Goal: Information Seeking & Learning: Learn about a topic

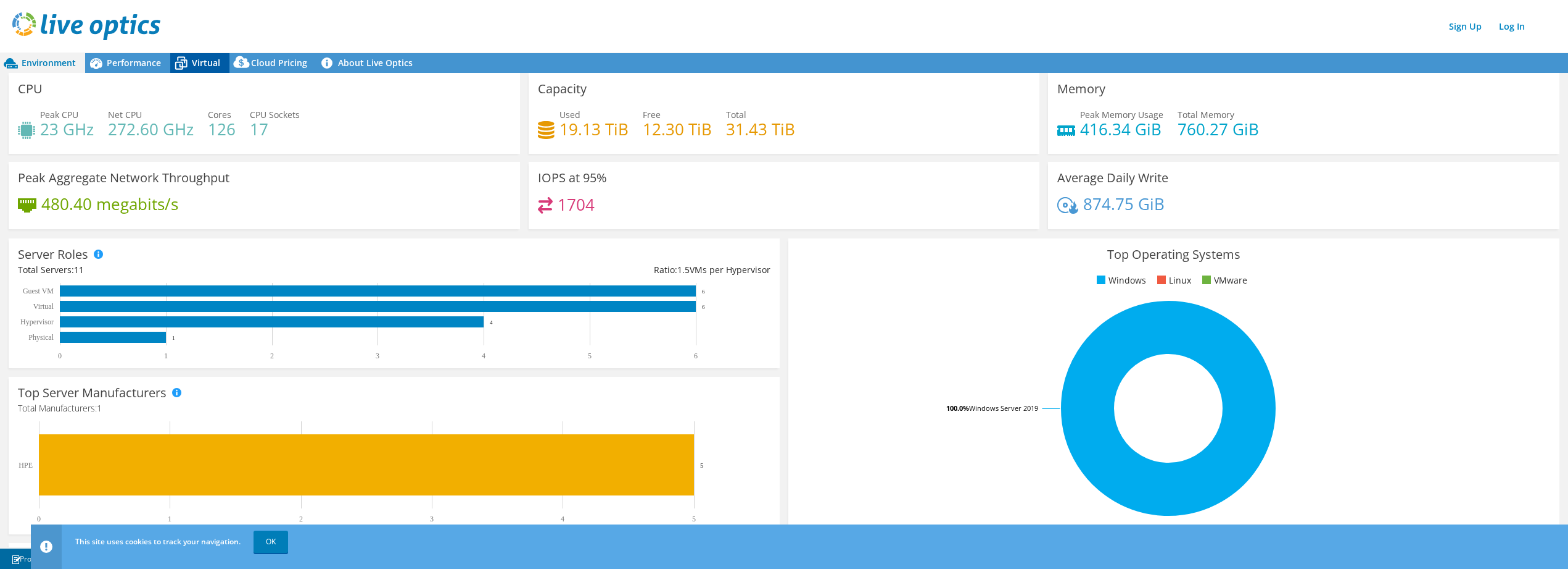
click at [189, 64] on icon at bounding box center [180, 63] width 21 height 21
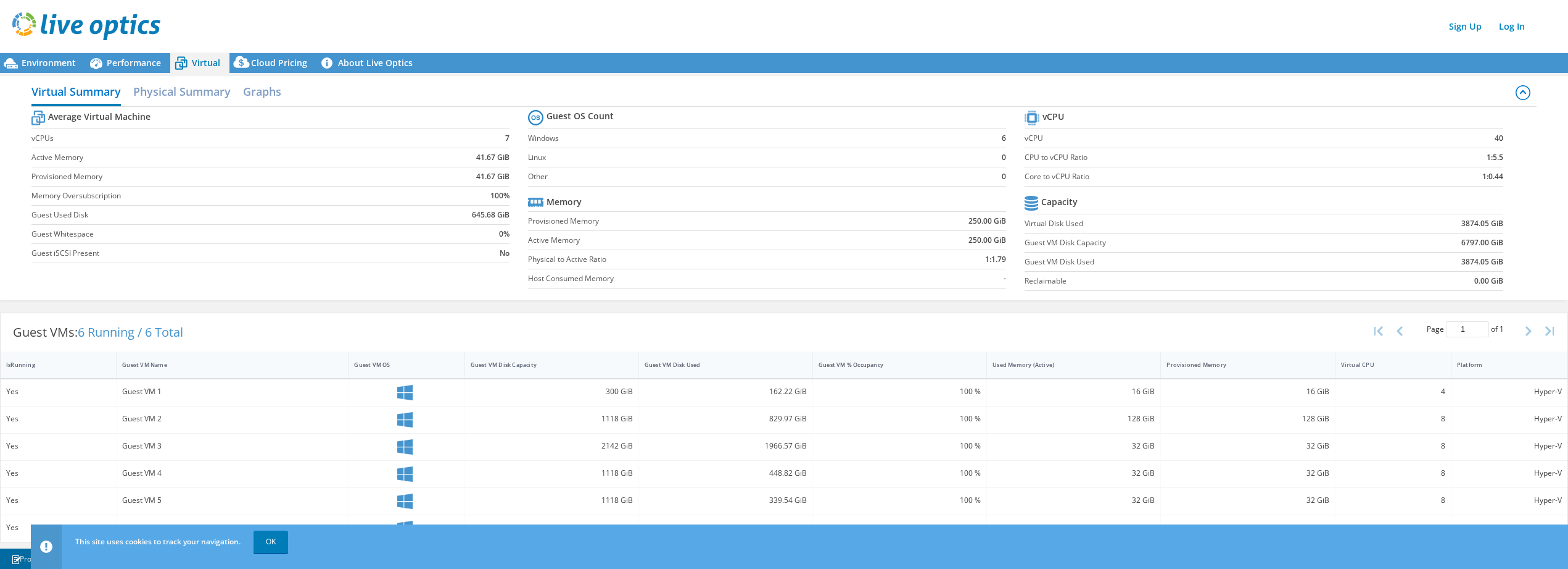
scroll to position [4, 0]
click at [268, 61] on span "Cloud Pricing" at bounding box center [279, 63] width 56 height 12
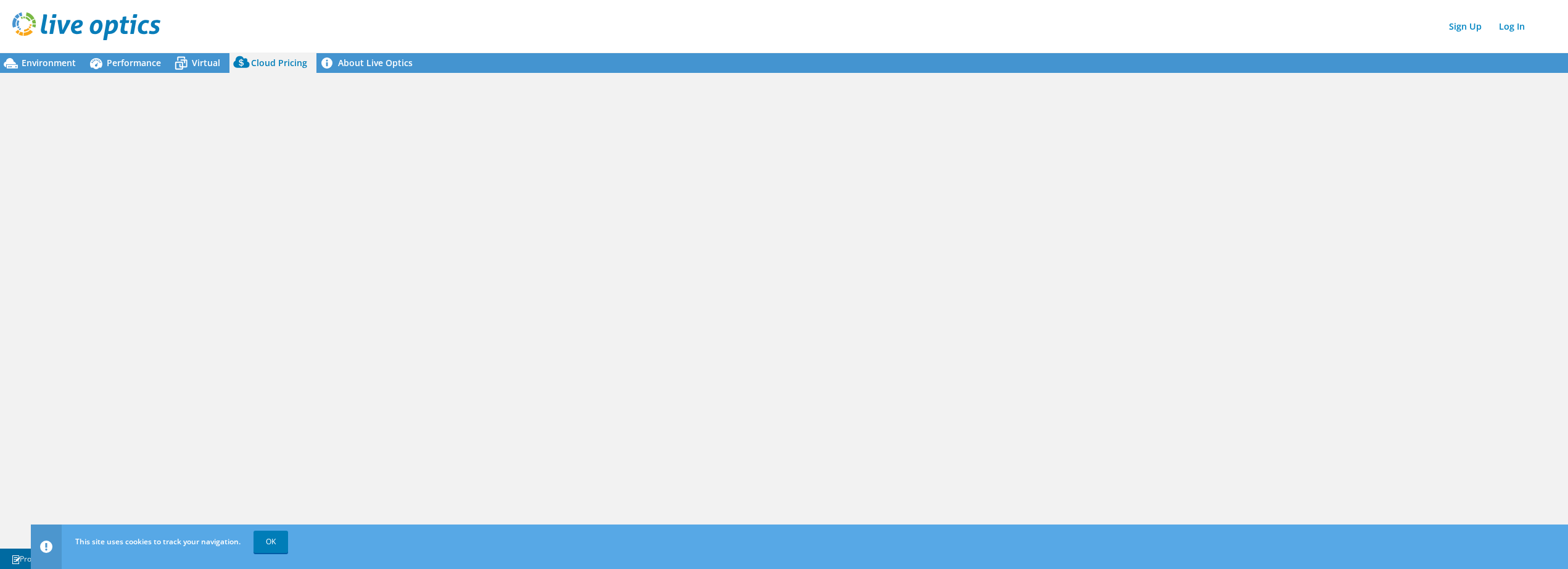
scroll to position [0, 0]
click at [114, 60] on span "Performance" at bounding box center [133, 63] width 54 height 12
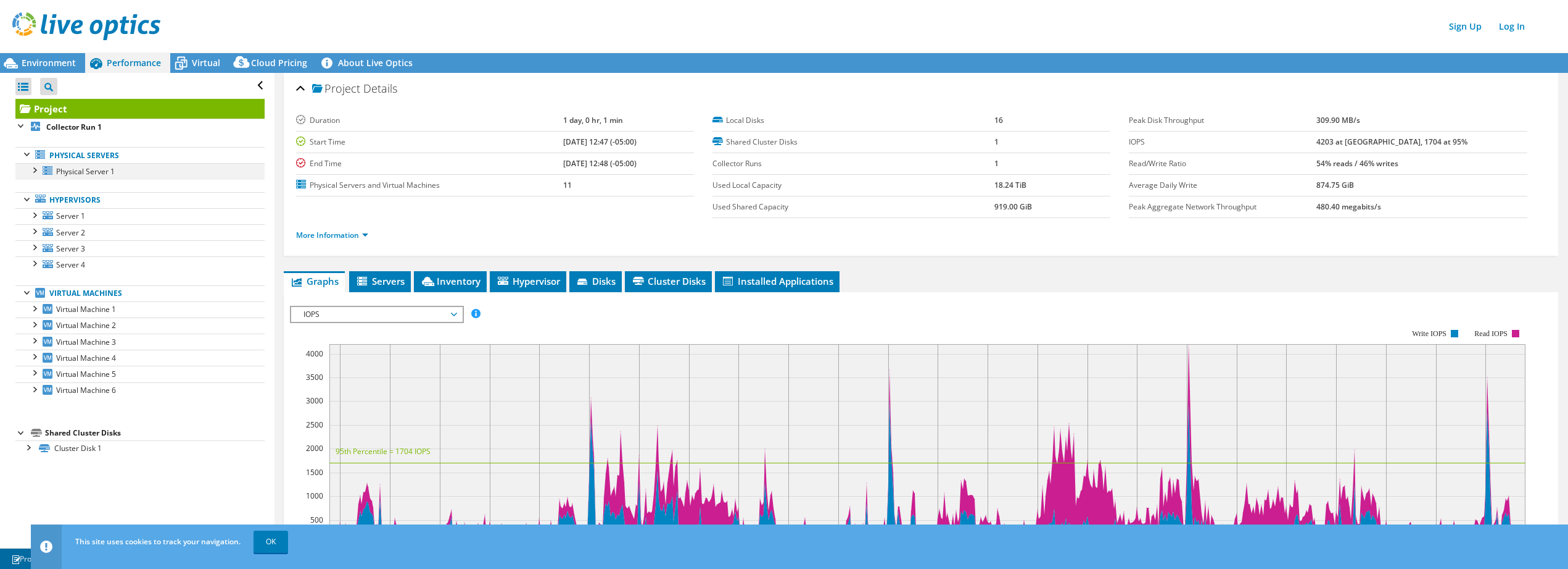
click at [33, 170] on div at bounding box center [34, 169] width 13 height 13
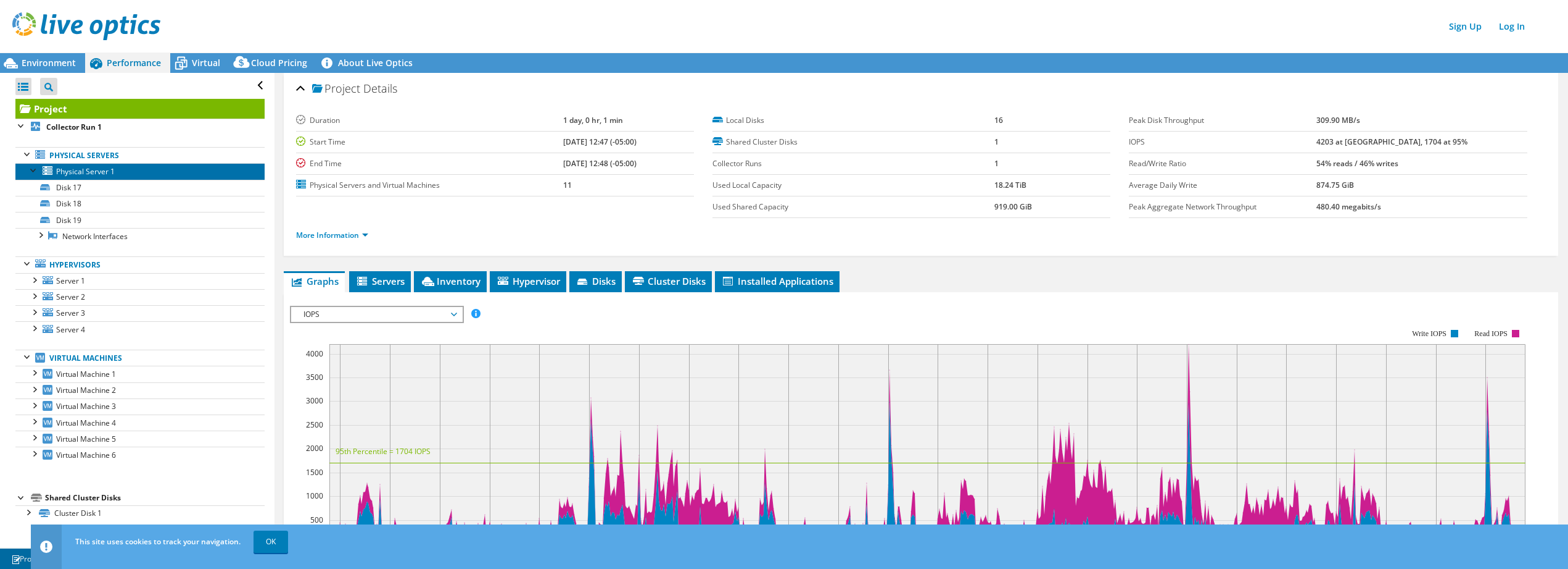
click at [85, 172] on span "Physical Server 1" at bounding box center [85, 171] width 58 height 10
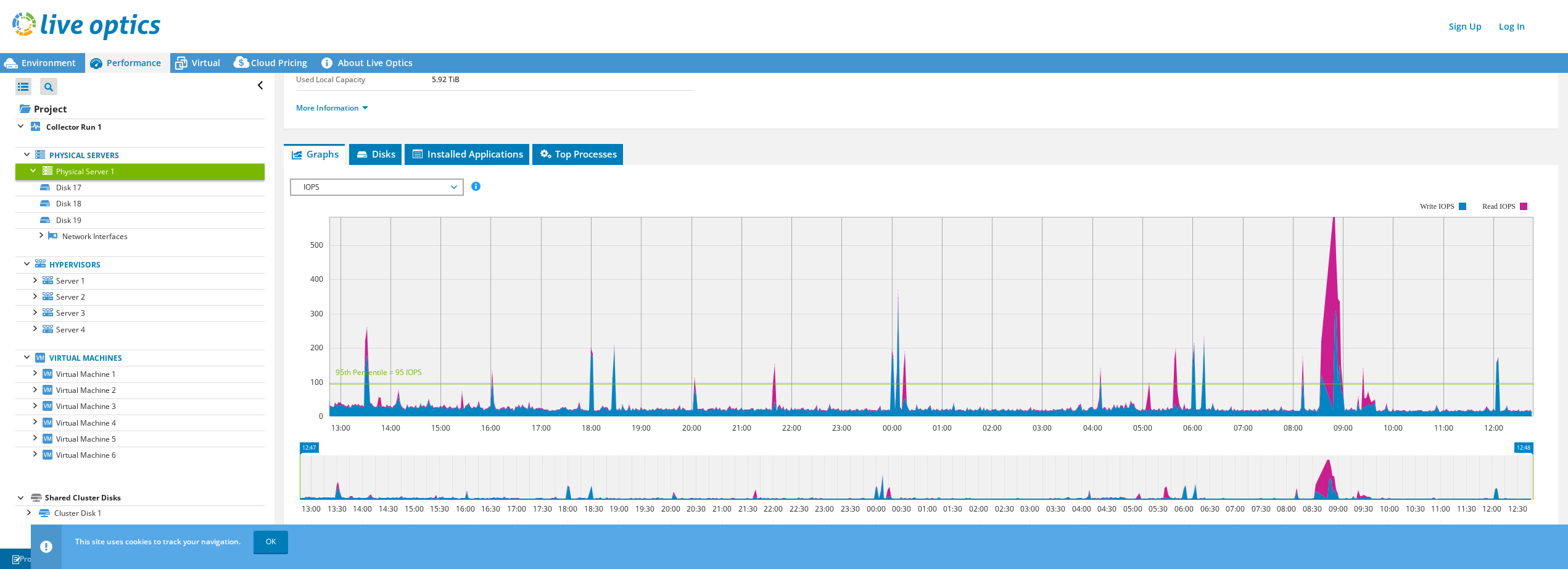
scroll to position [65, 0]
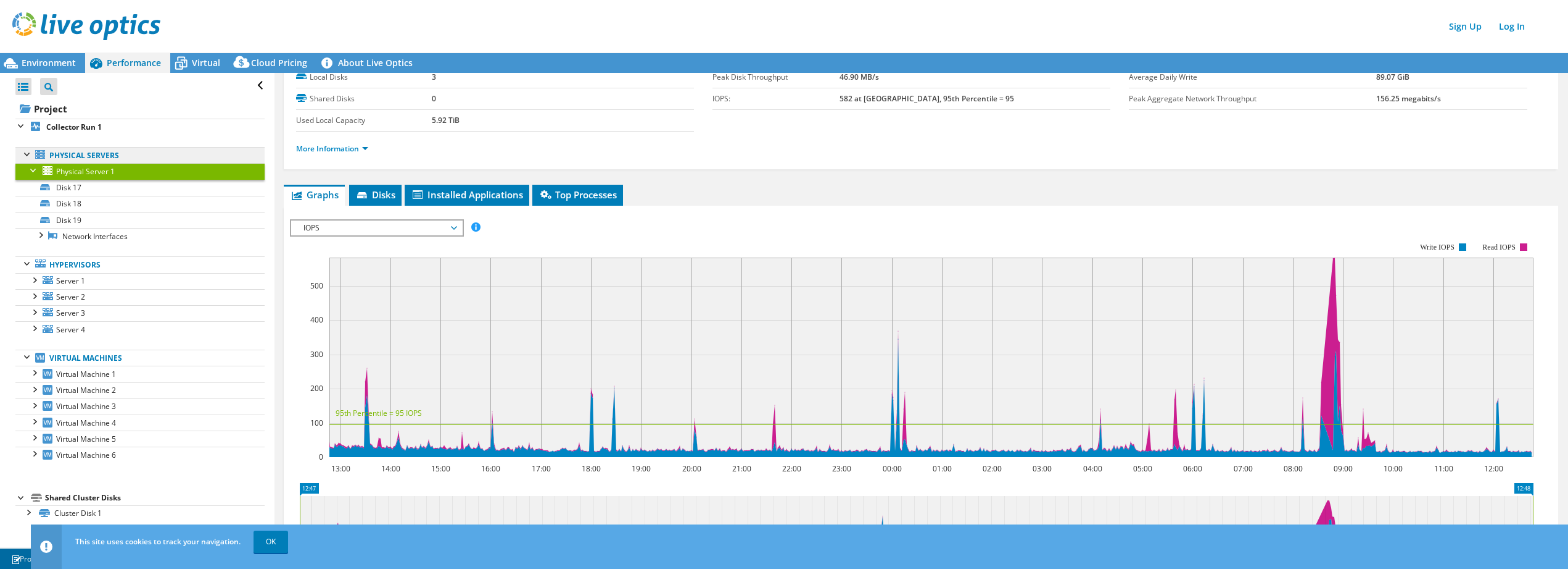
click at [78, 153] on link "Physical Servers" at bounding box center [140, 155] width 249 height 16
click at [21, 128] on div at bounding box center [21, 124] width 13 height 13
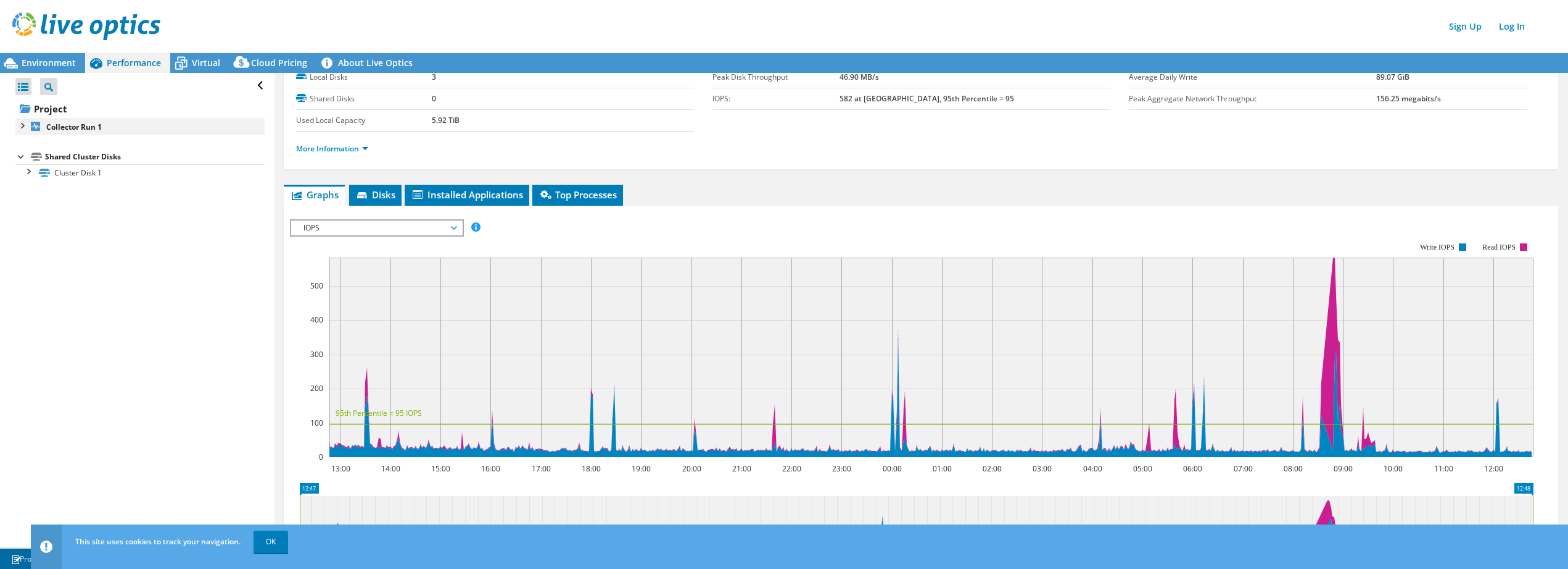
click at [21, 128] on div at bounding box center [21, 124] width 13 height 13
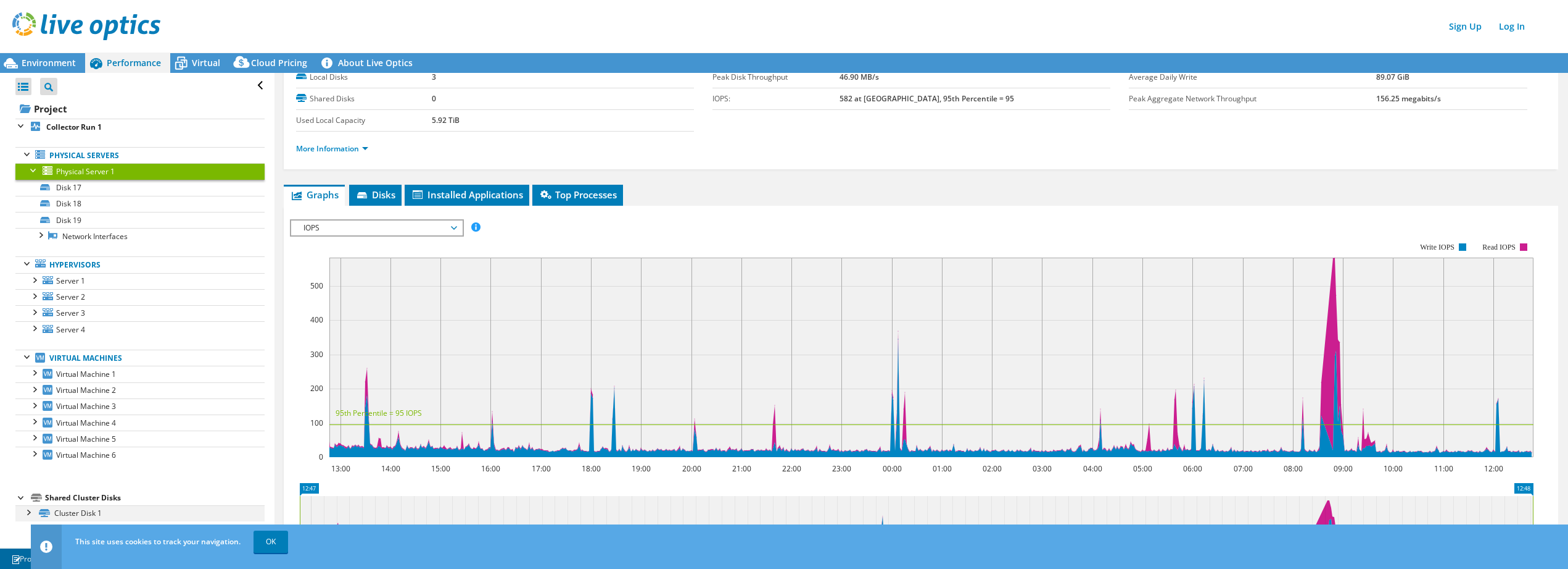
click at [24, 510] on div at bounding box center [27, 511] width 13 height 13
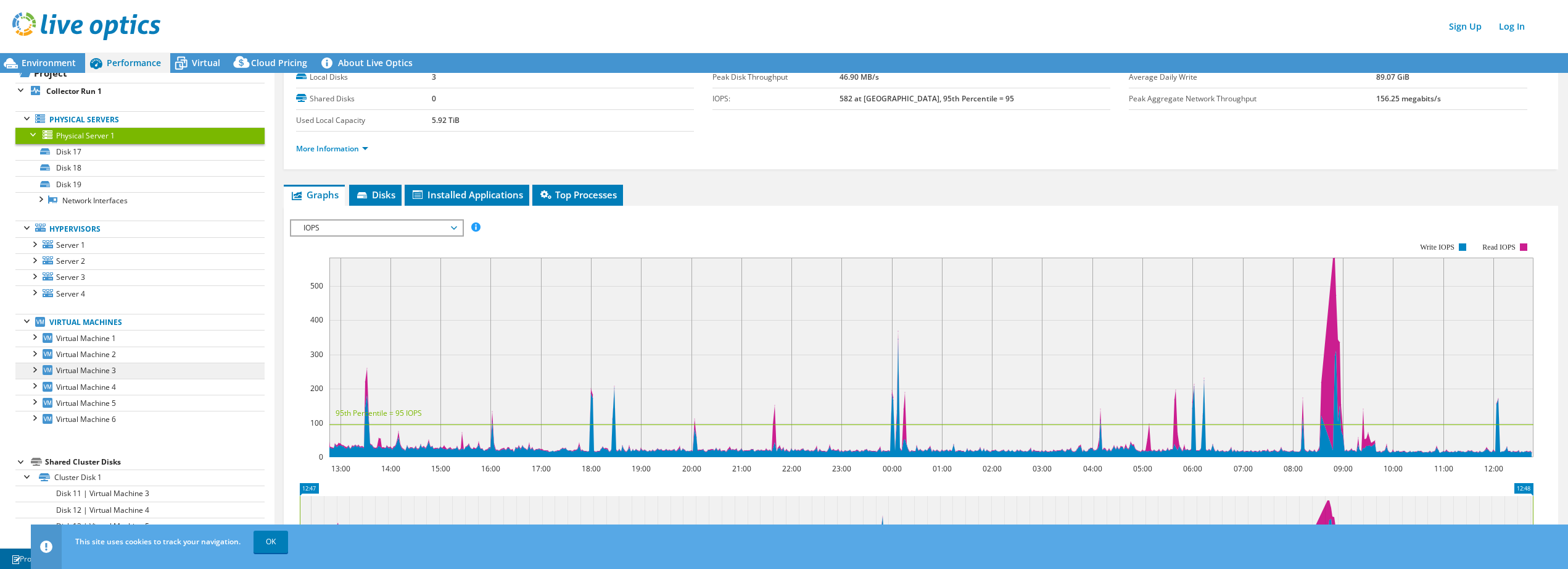
scroll to position [37, 0]
click at [267, 542] on link "OK" at bounding box center [271, 542] width 35 height 22
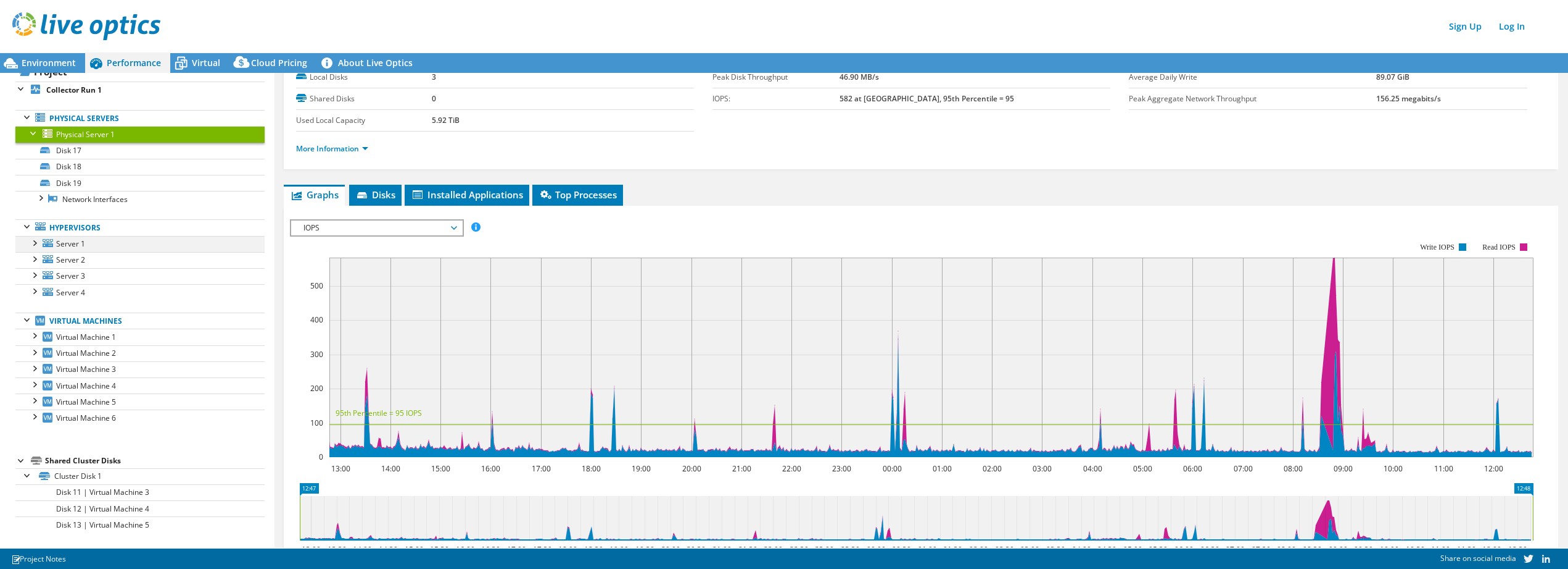
click at [35, 240] on div at bounding box center [34, 242] width 13 height 13
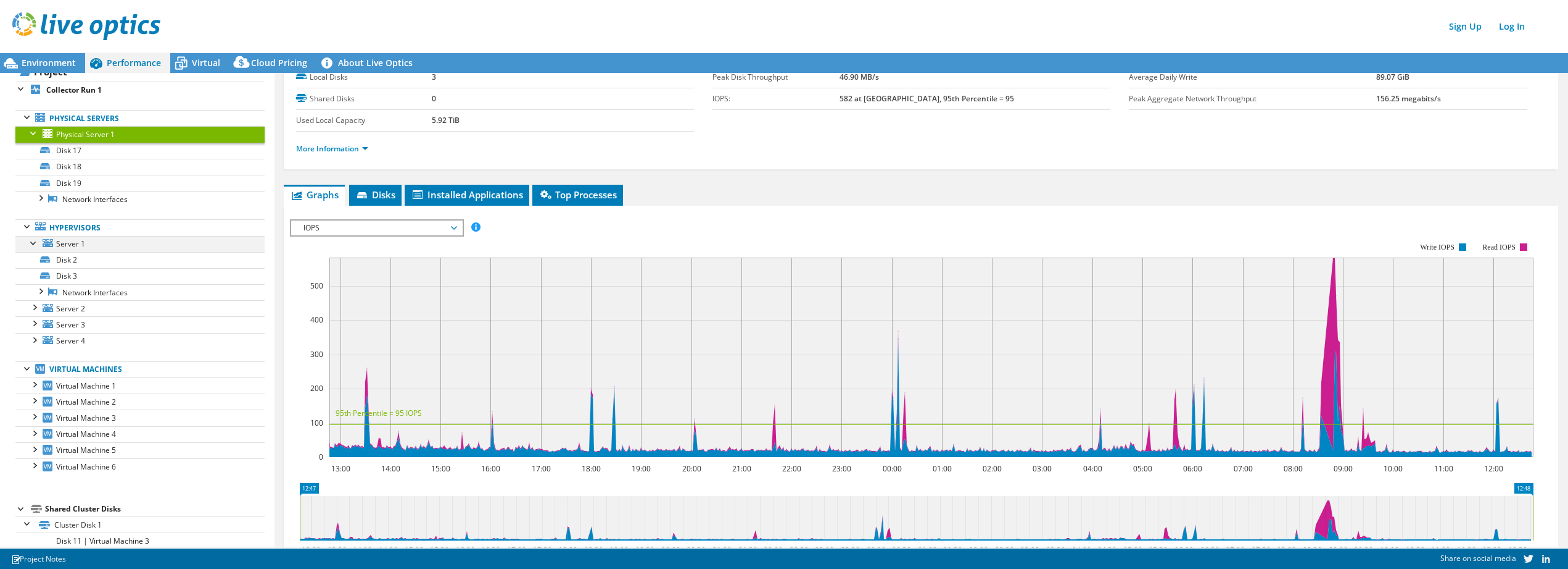
click at [35, 240] on div at bounding box center [34, 242] width 13 height 13
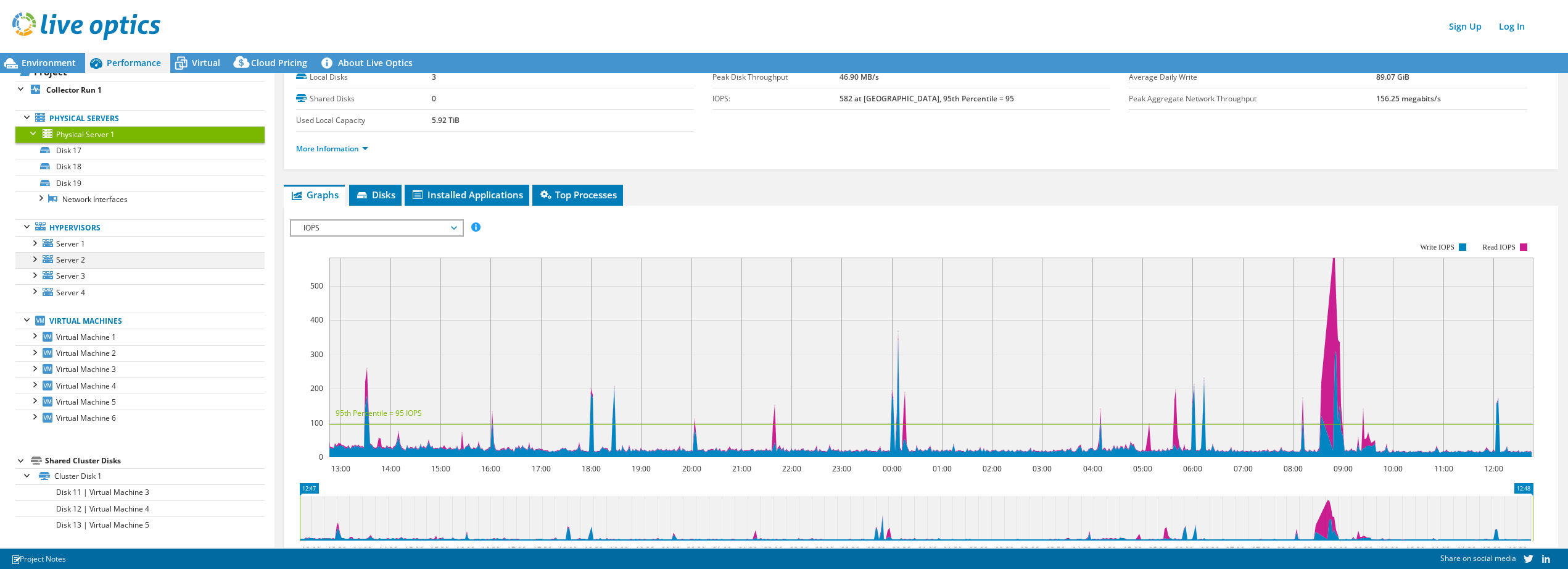
click at [34, 259] on div at bounding box center [34, 257] width 13 height 13
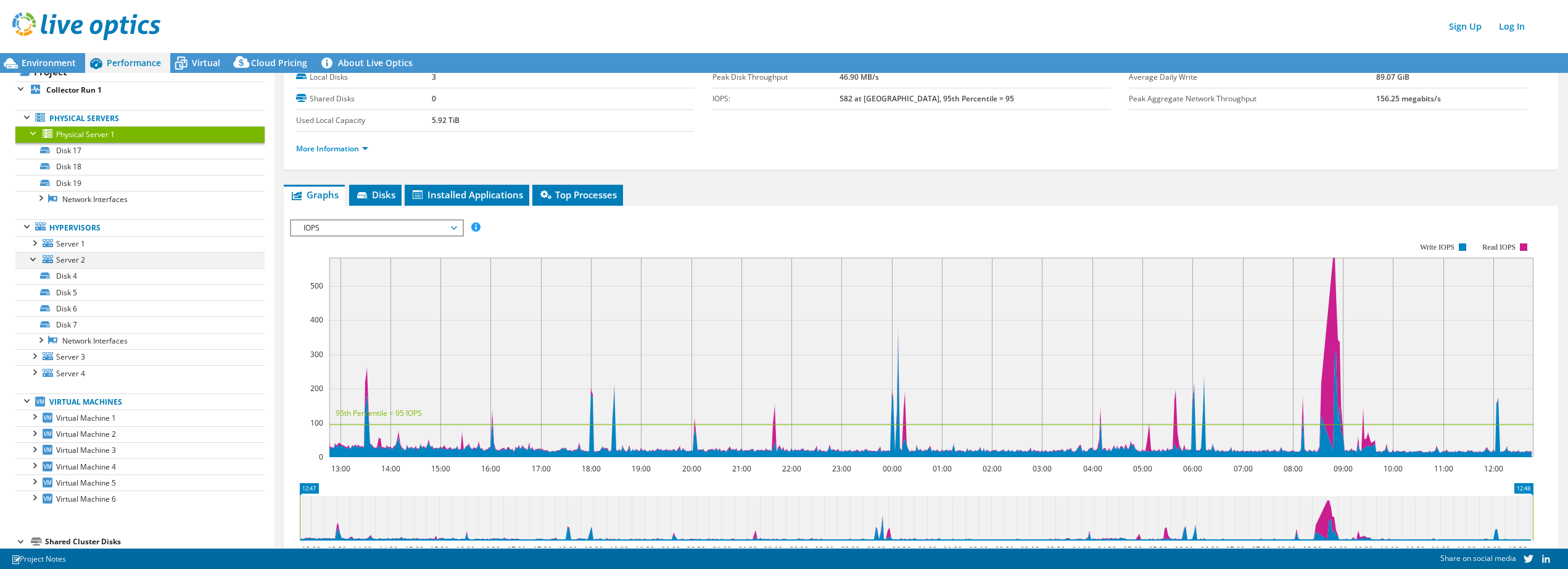
click at [34, 259] on div at bounding box center [34, 257] width 13 height 13
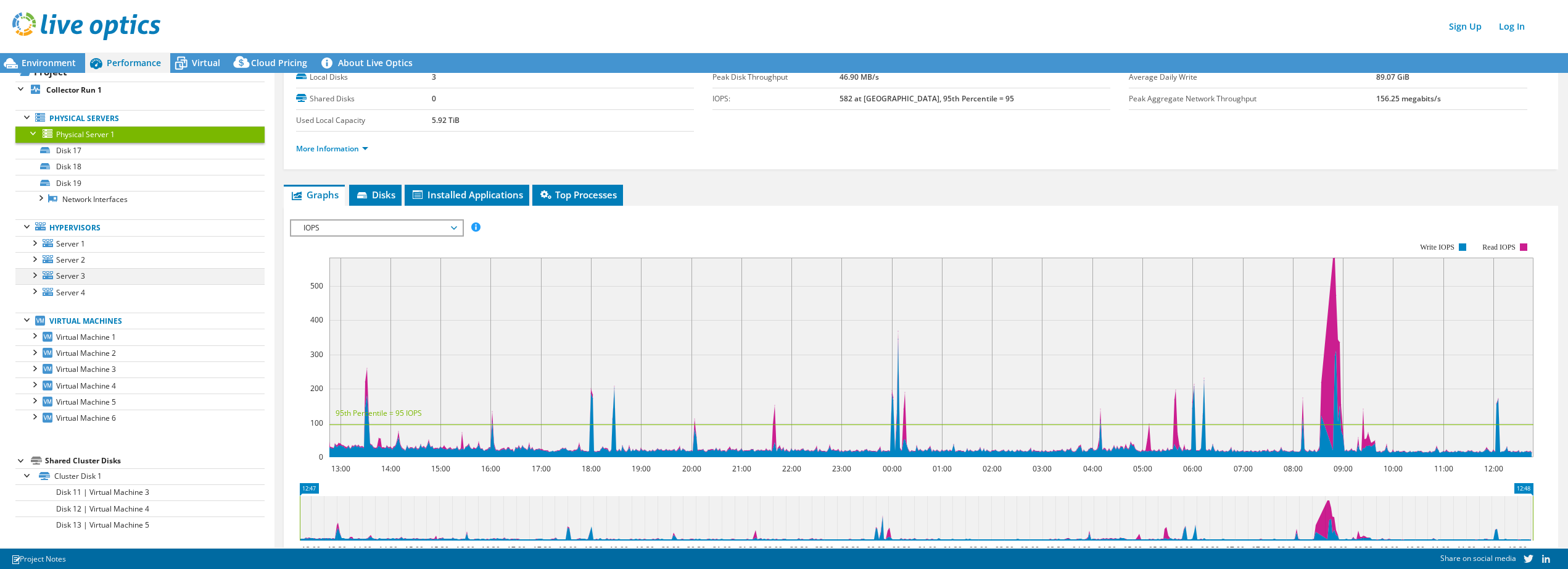
click at [34, 276] on div at bounding box center [34, 274] width 13 height 13
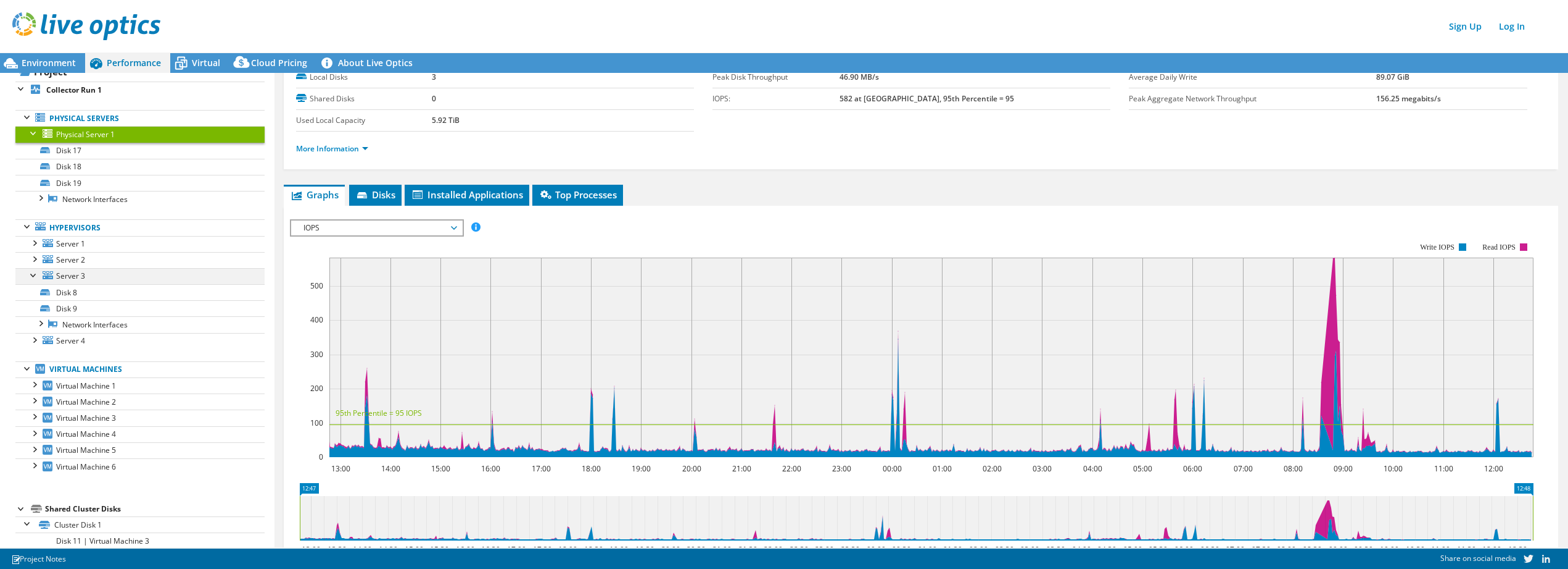
click at [34, 276] on div at bounding box center [34, 274] width 13 height 13
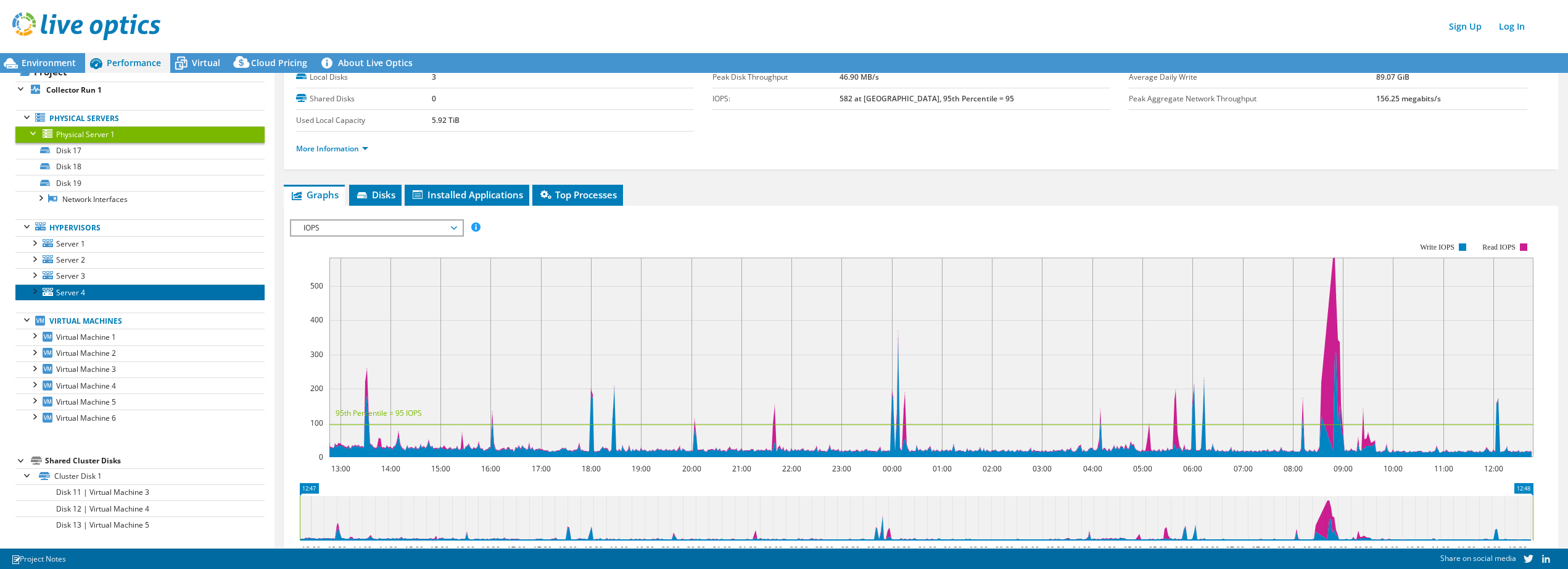
click at [33, 298] on link "Server 4" at bounding box center [140, 292] width 249 height 16
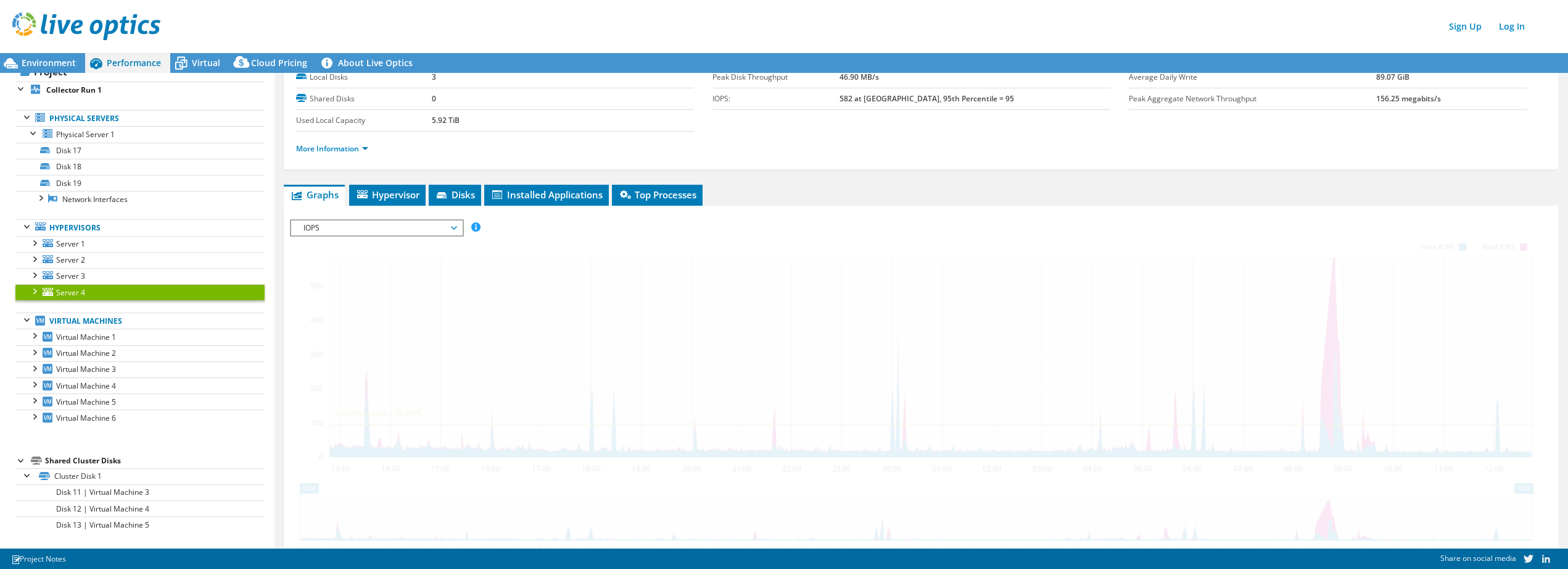
click at [33, 292] on div at bounding box center [34, 290] width 13 height 13
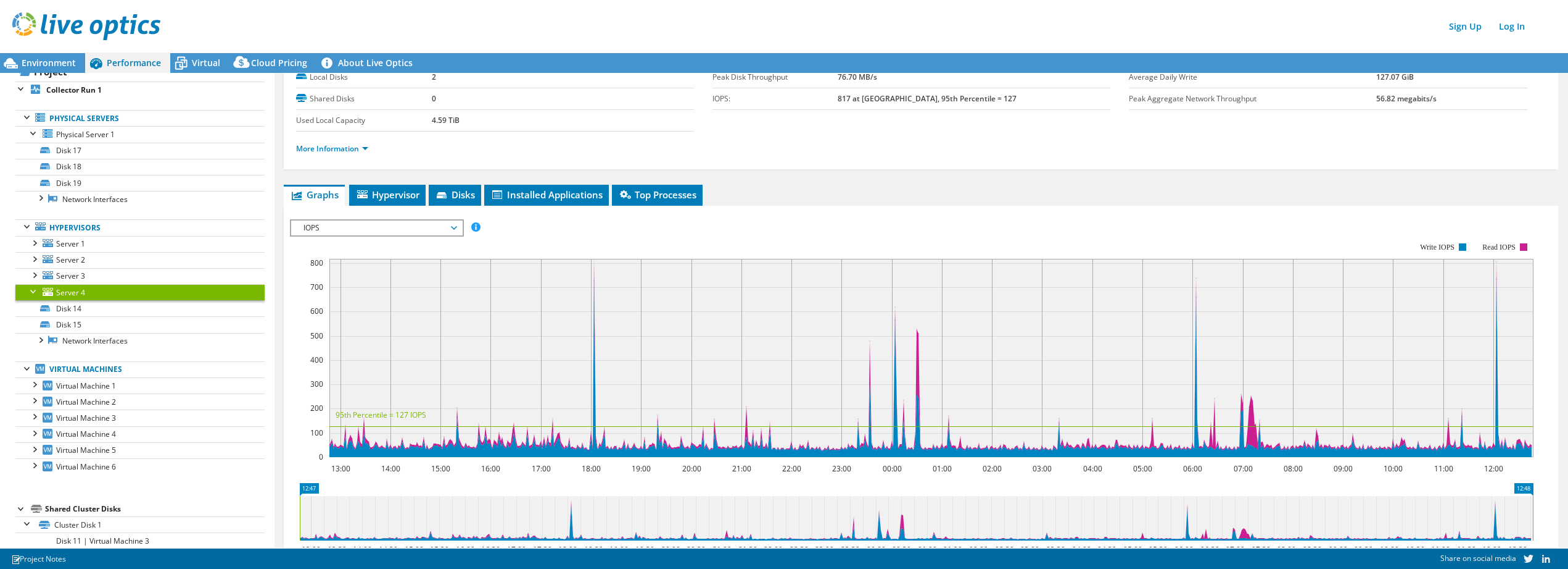
click at [33, 292] on div at bounding box center [34, 290] width 13 height 13
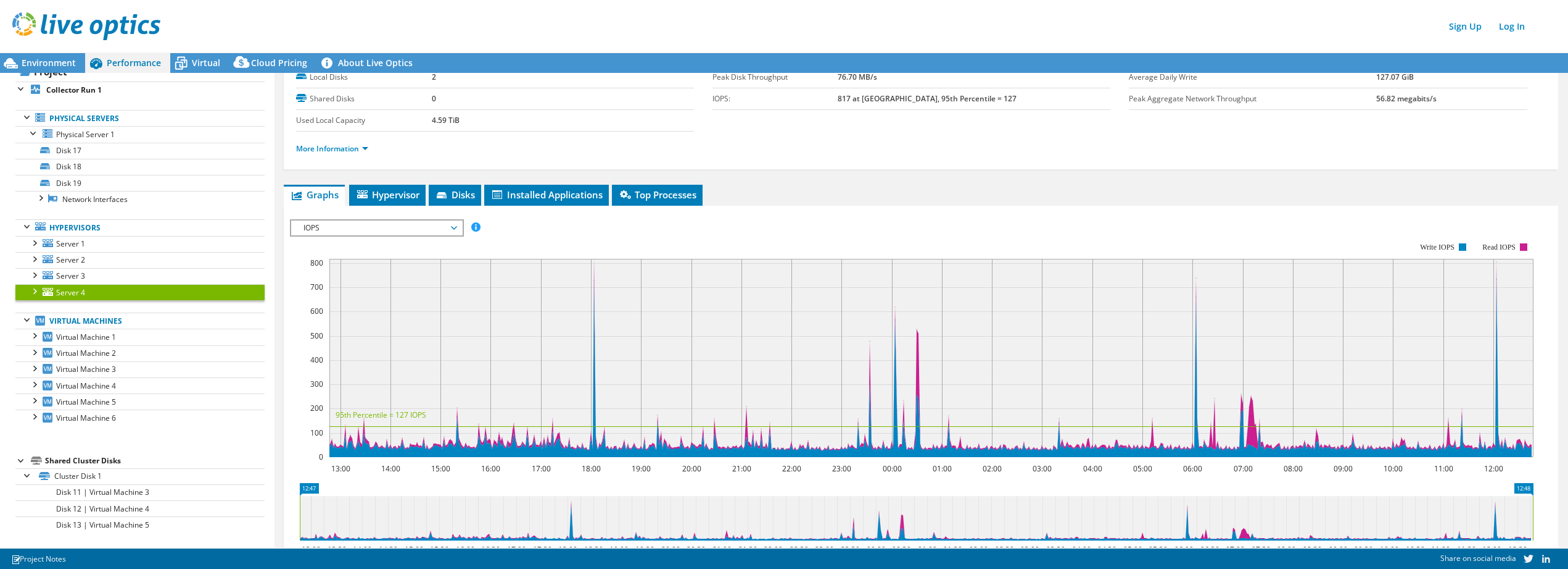
scroll to position [0, 0]
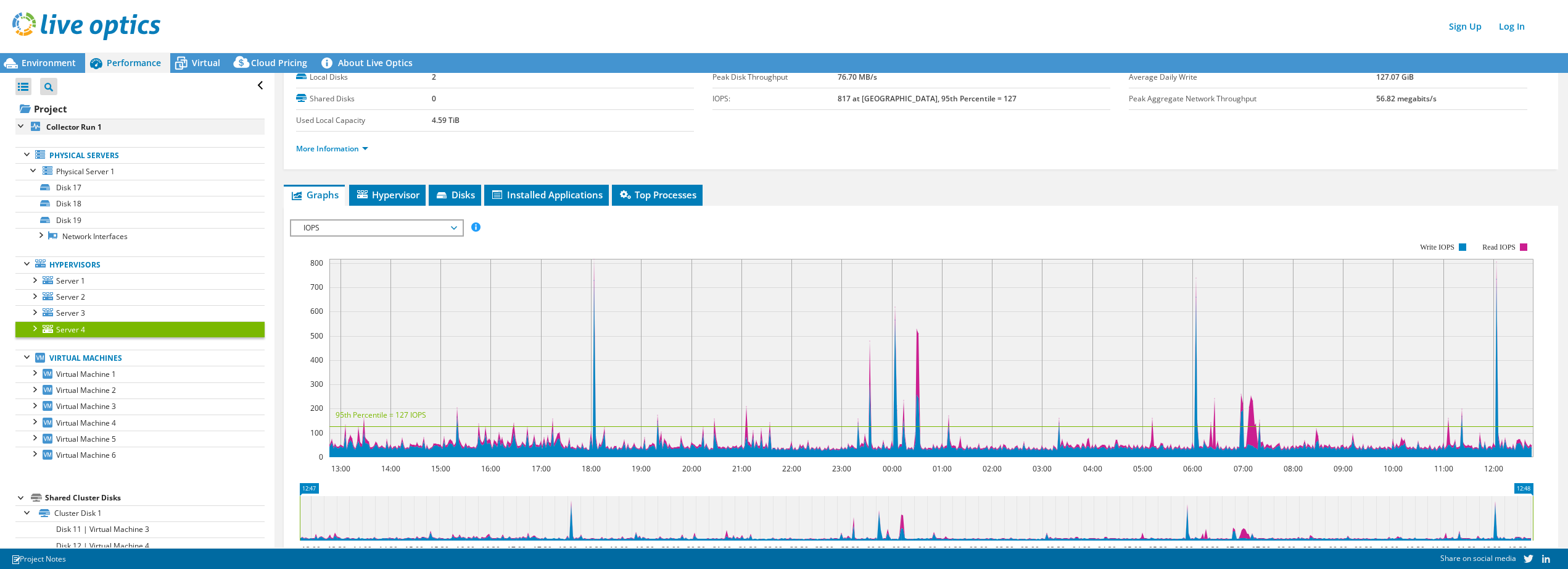
click at [21, 126] on div at bounding box center [21, 124] width 13 height 13
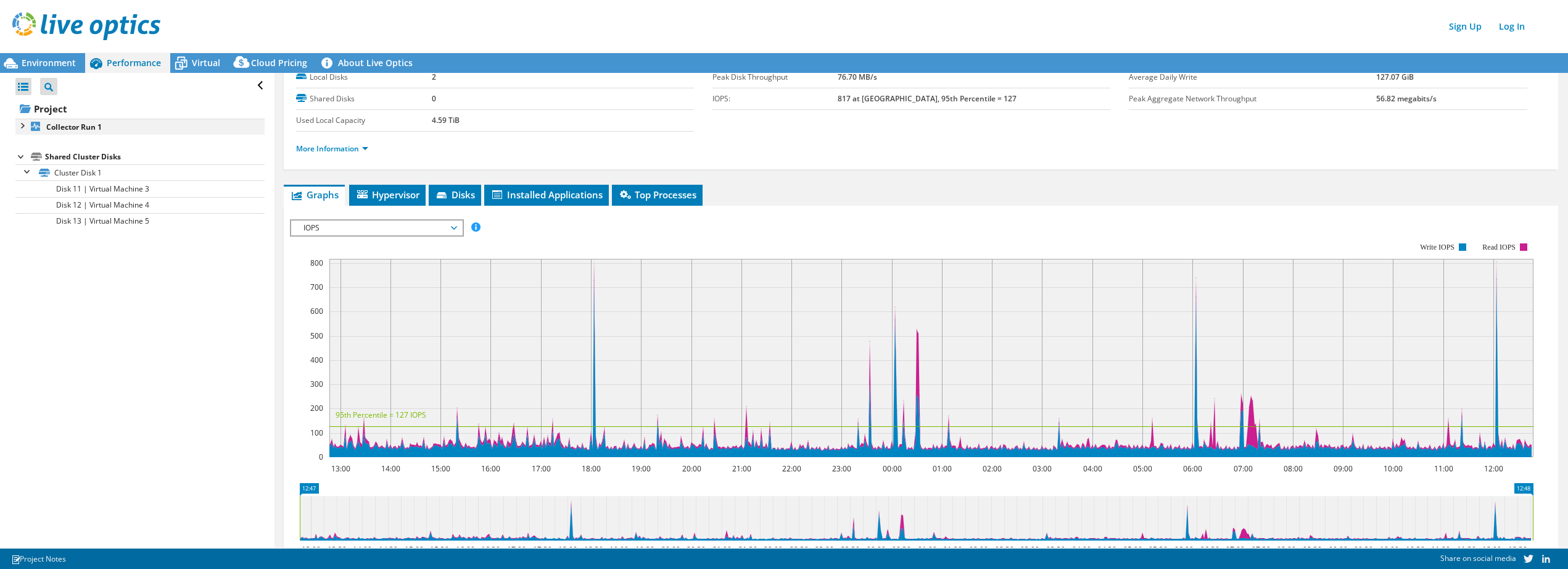
click at [21, 126] on div at bounding box center [21, 124] width 13 height 13
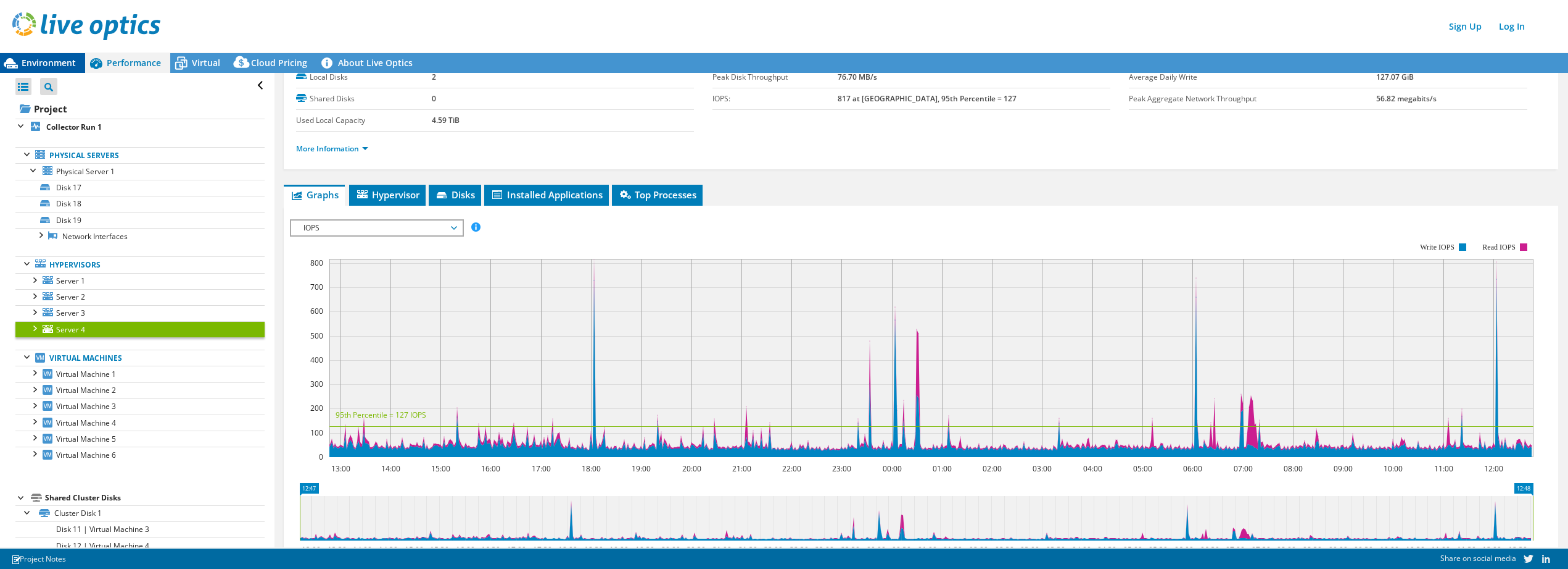
click at [64, 60] on span "Environment" at bounding box center [48, 63] width 54 height 12
